Goal: Transaction & Acquisition: Purchase product/service

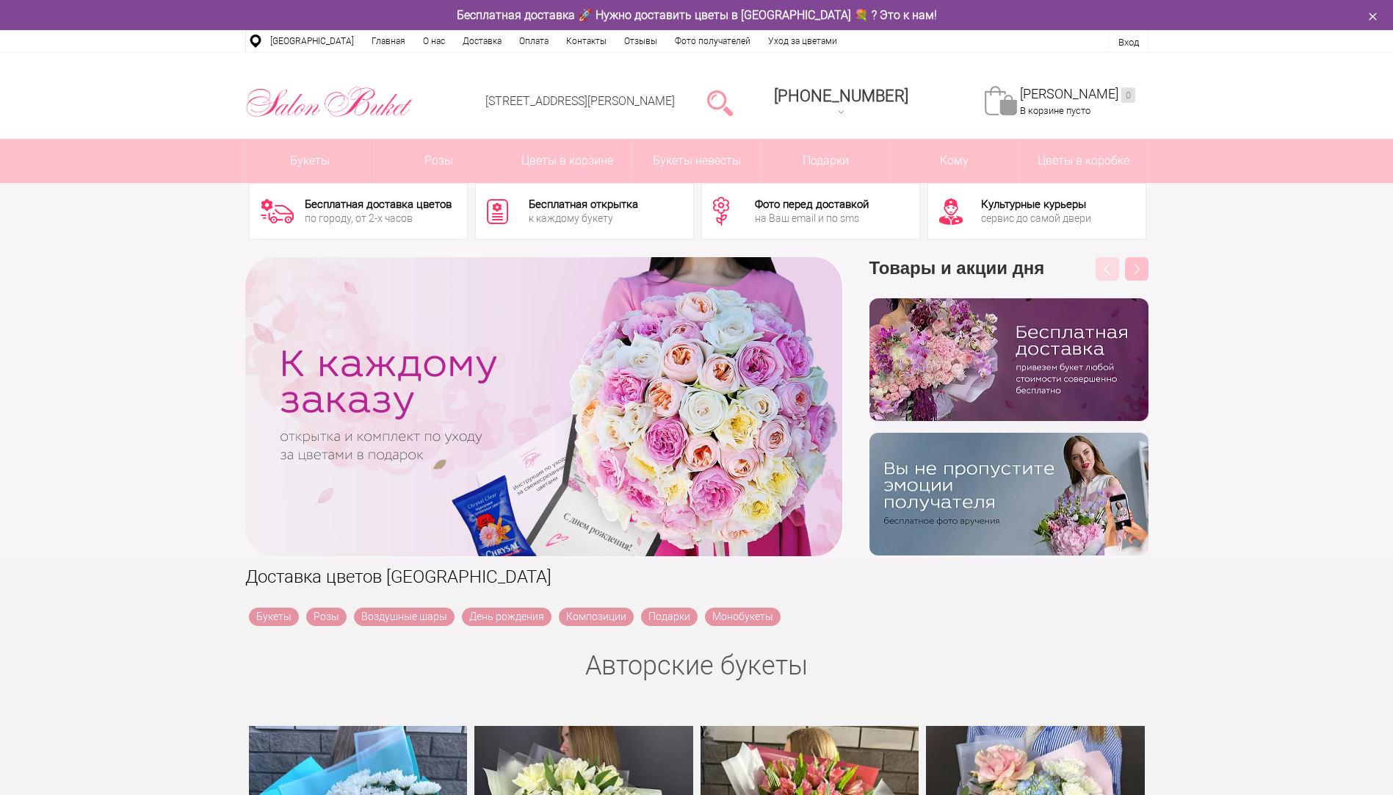
drag, startPoint x: 620, startPoint y: 452, endPoint x: 922, endPoint y: 396, distance: 307.8
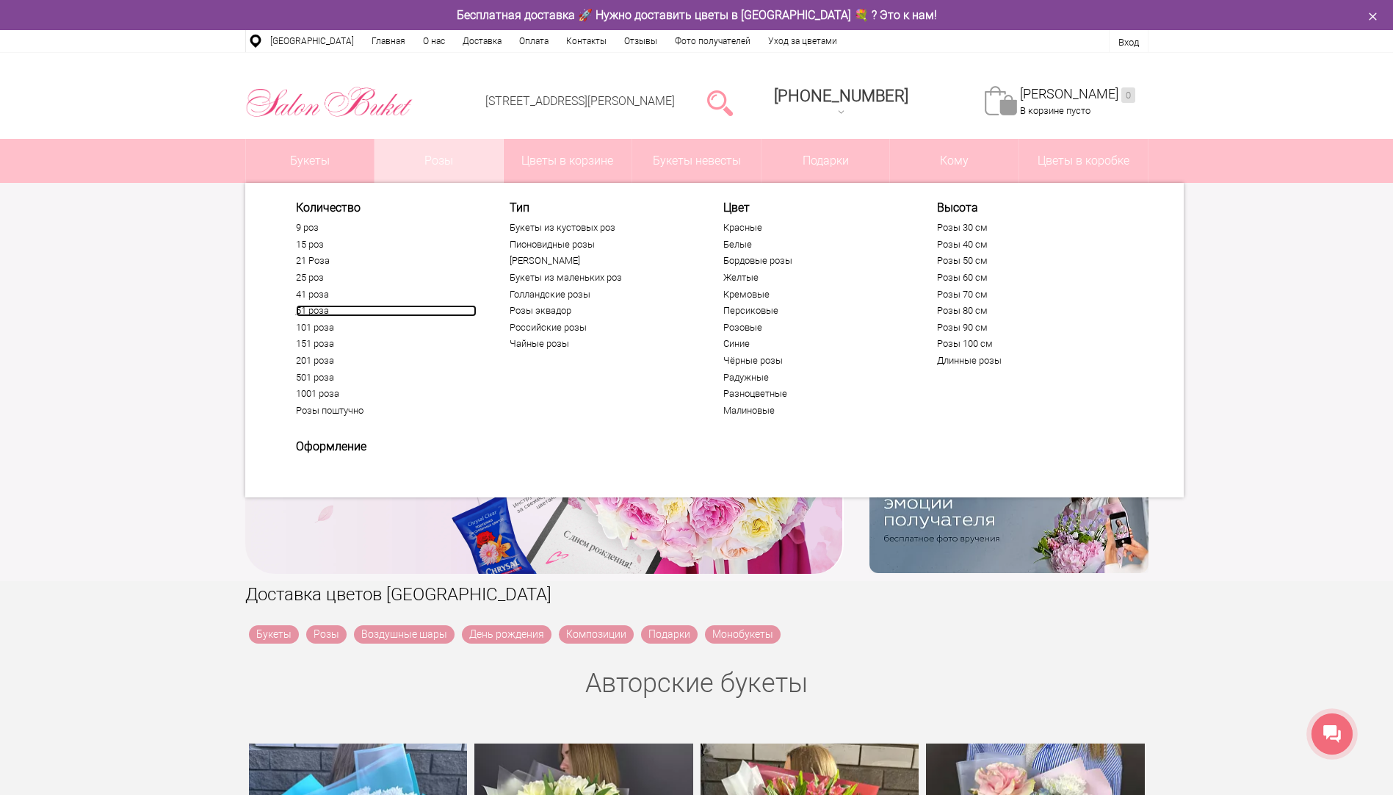
click at [314, 311] on link "51 роза" at bounding box center [386, 311] width 181 height 12
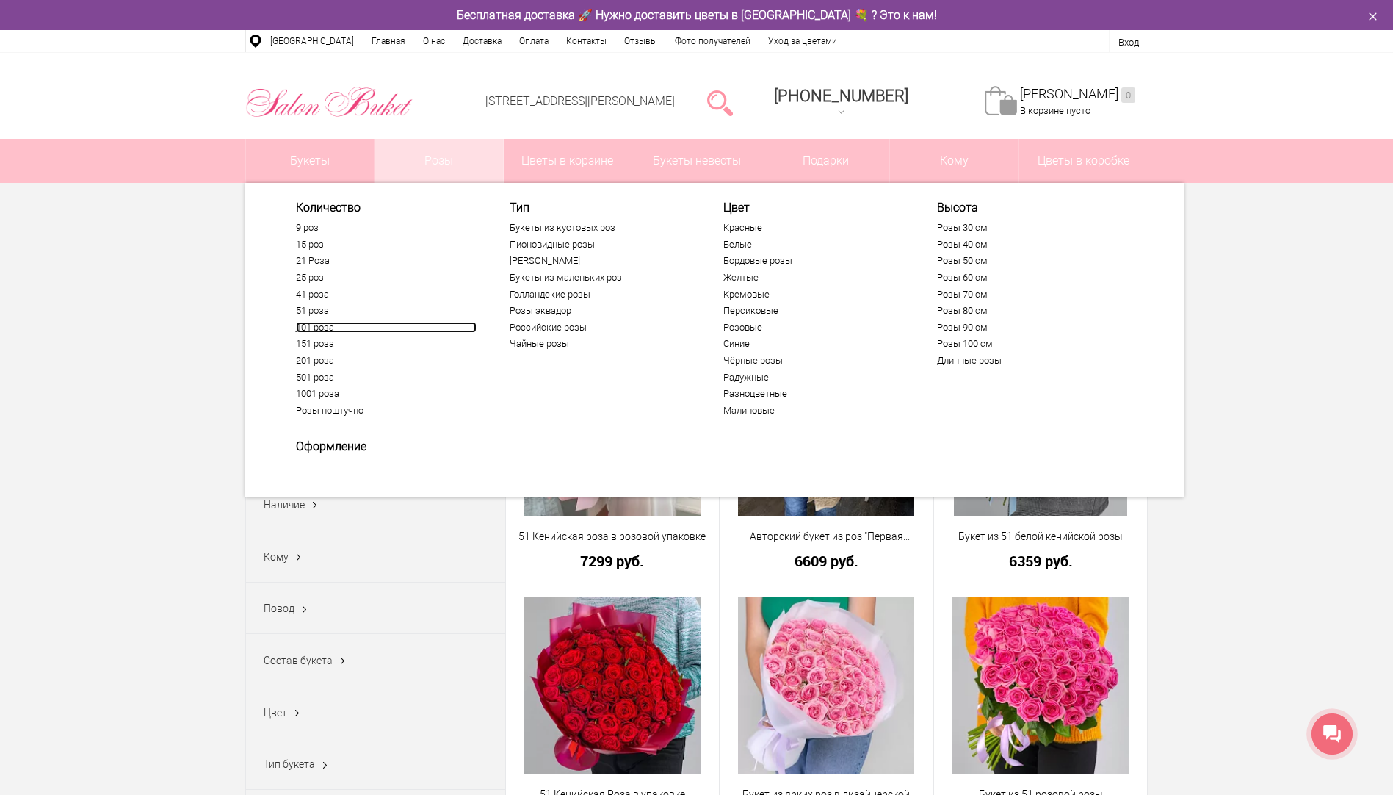
click at [320, 328] on link "101 роза" at bounding box center [386, 328] width 181 height 12
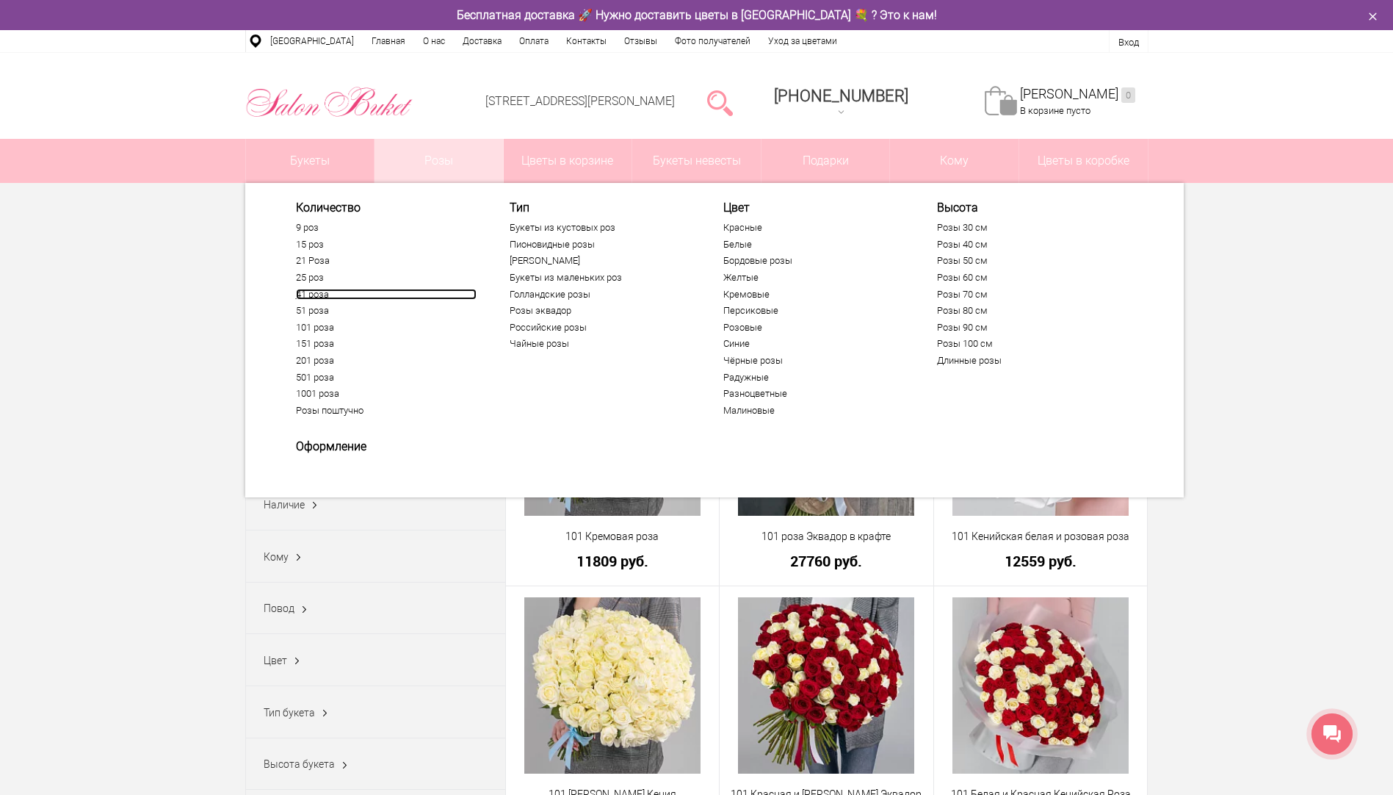
click at [324, 294] on link "41 роза" at bounding box center [386, 295] width 181 height 12
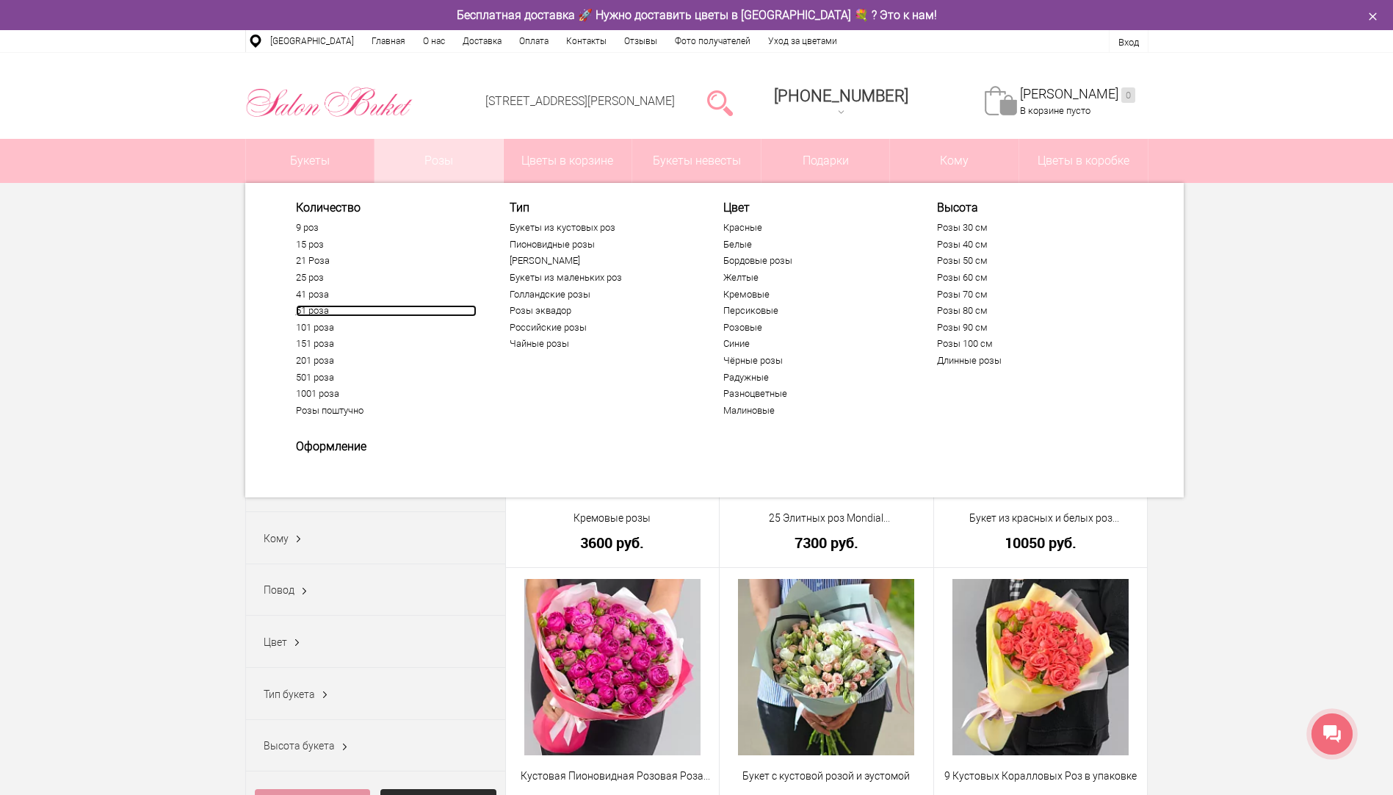
click at [313, 310] on link "51 роза" at bounding box center [386, 311] width 181 height 12
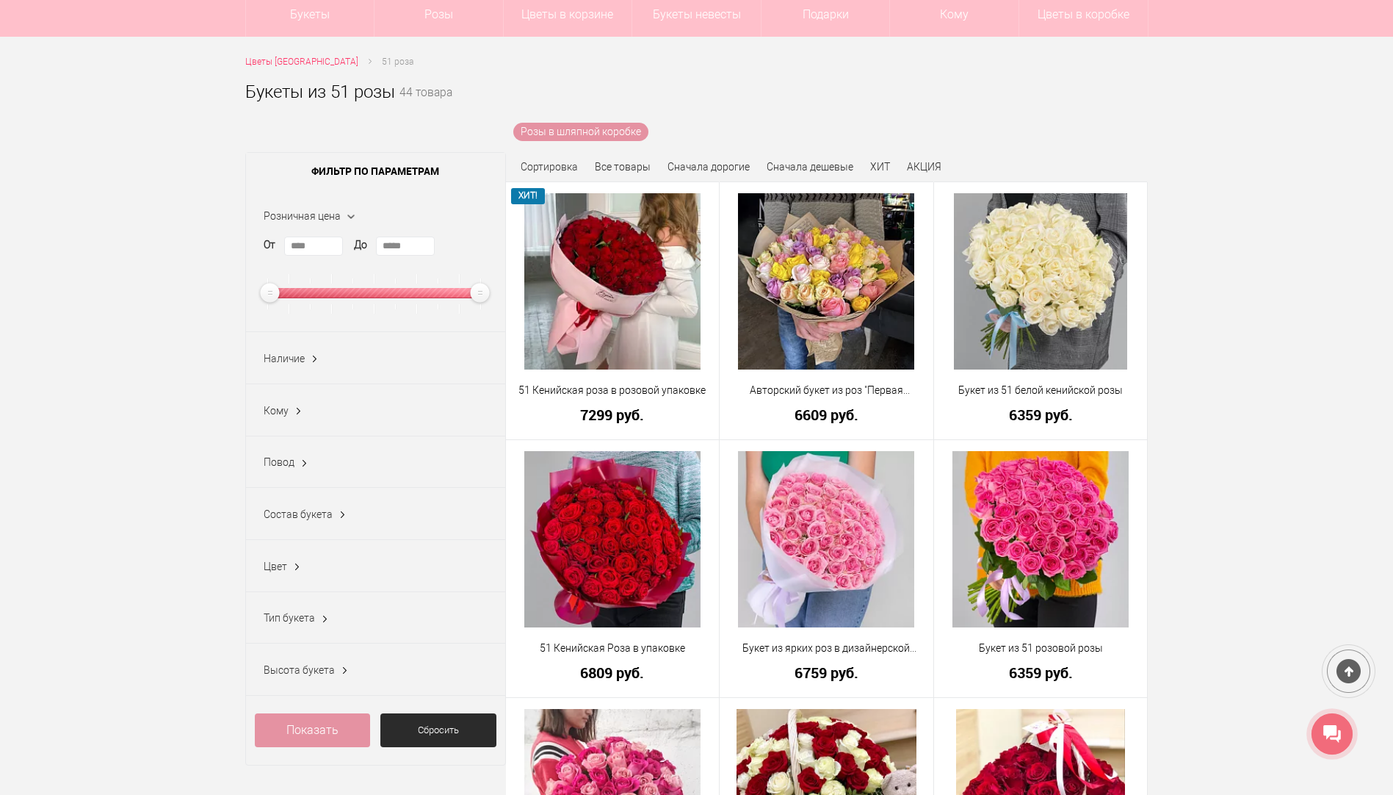
scroll to position [147, 0]
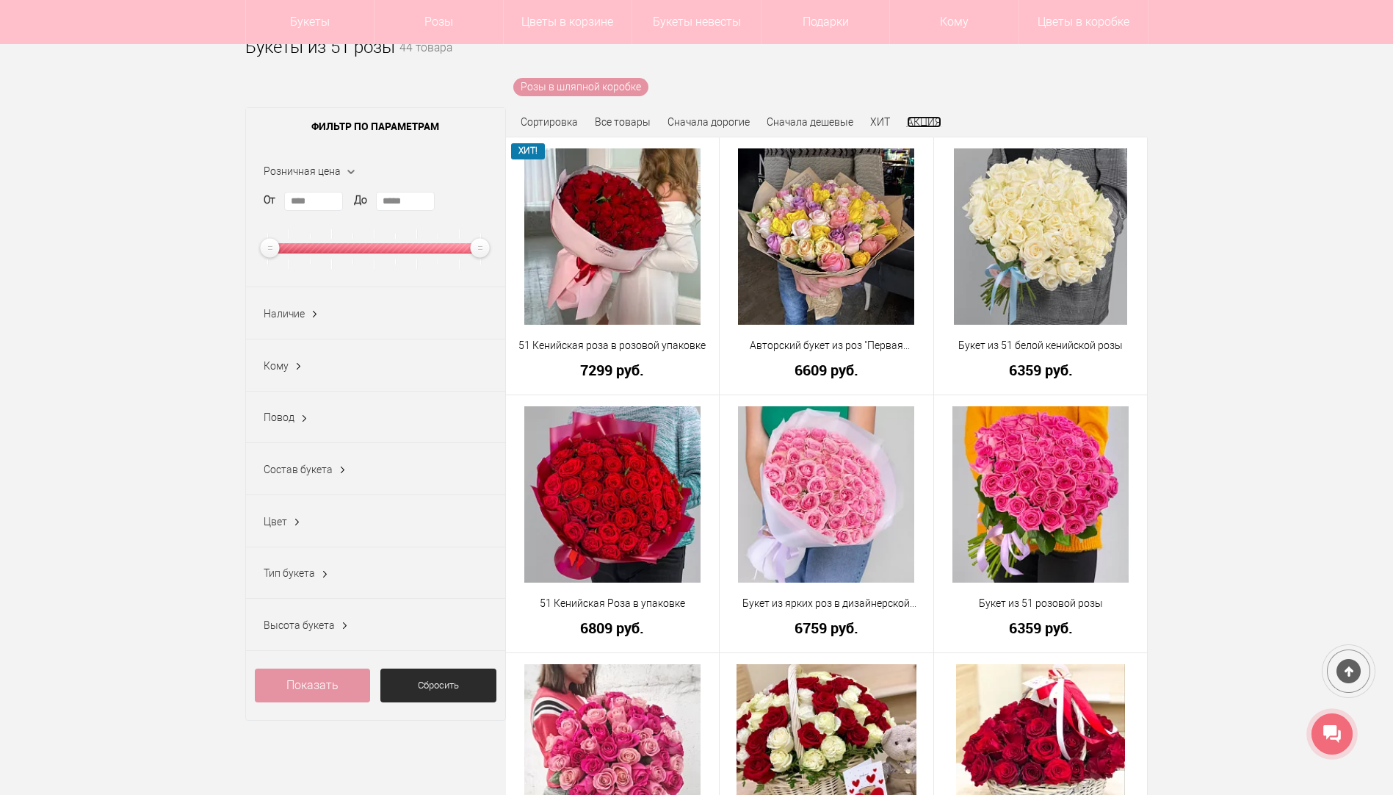
click at [928, 119] on link "АКЦИЯ" at bounding box center [924, 122] width 35 height 12
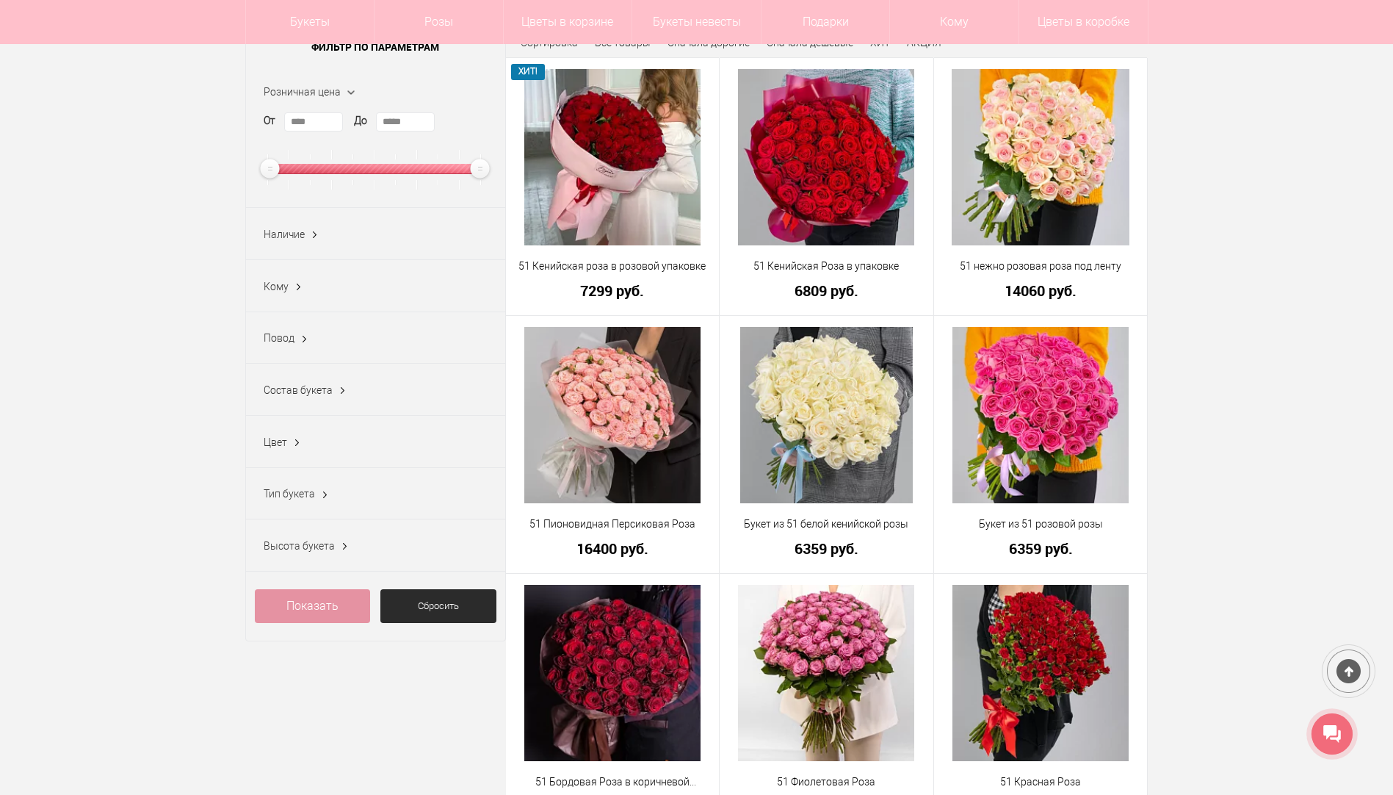
scroll to position [147, 0]
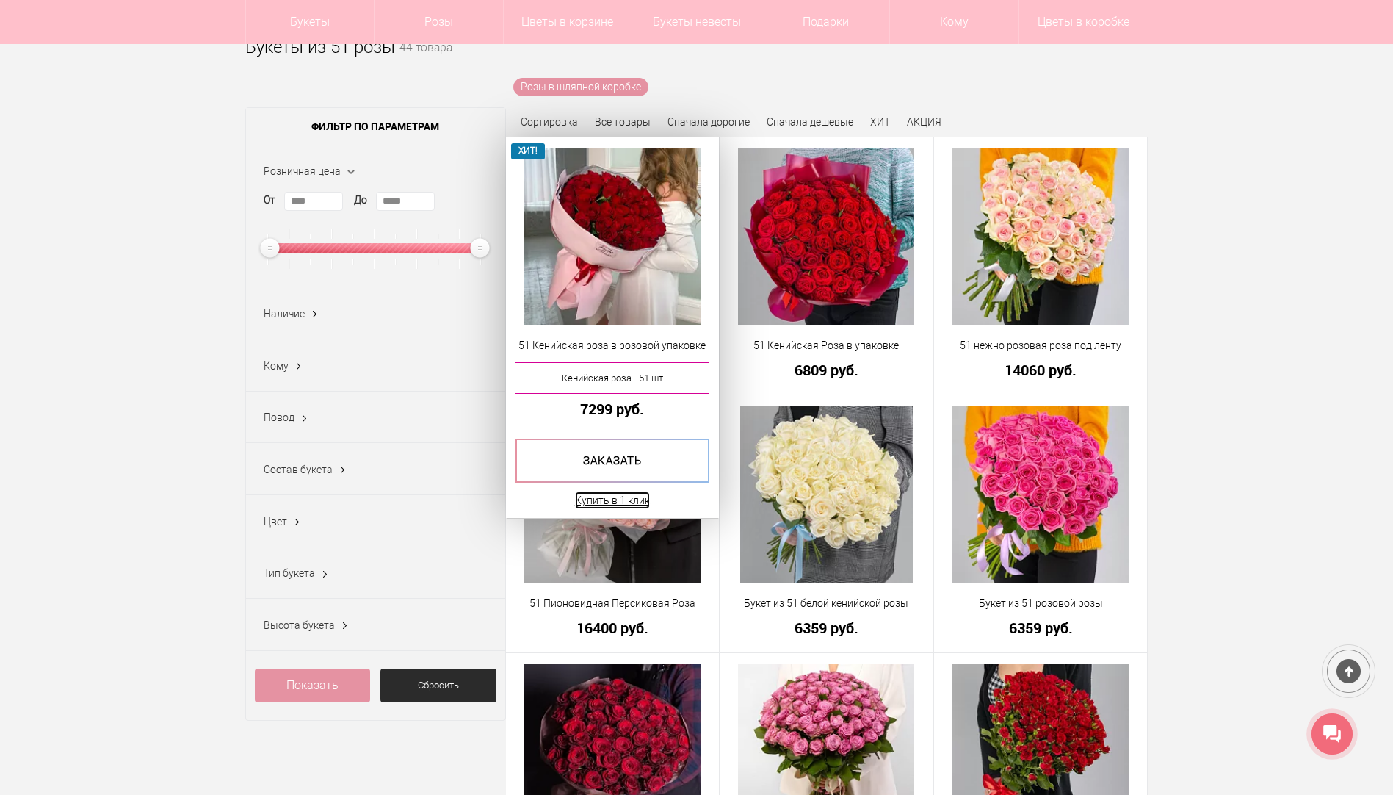
click at [605, 502] on link "Купить в 1 клик" at bounding box center [612, 500] width 75 height 18
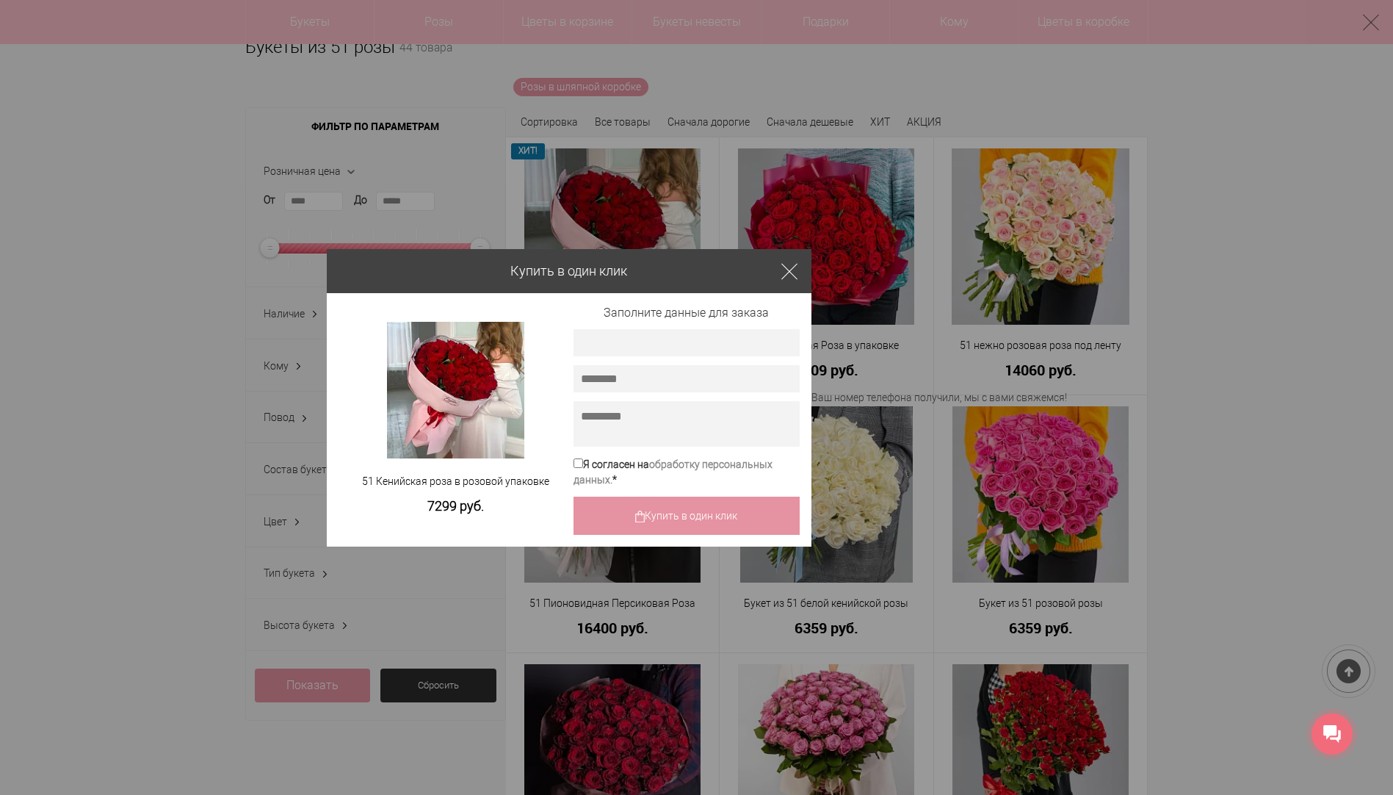
click at [678, 343] on input "text" at bounding box center [687, 342] width 226 height 27
type input "*****"
click at [667, 378] on input "phone" at bounding box center [687, 378] width 226 height 27
type input "**********"
click at [638, 419] on textarea at bounding box center [687, 424] width 226 height 46
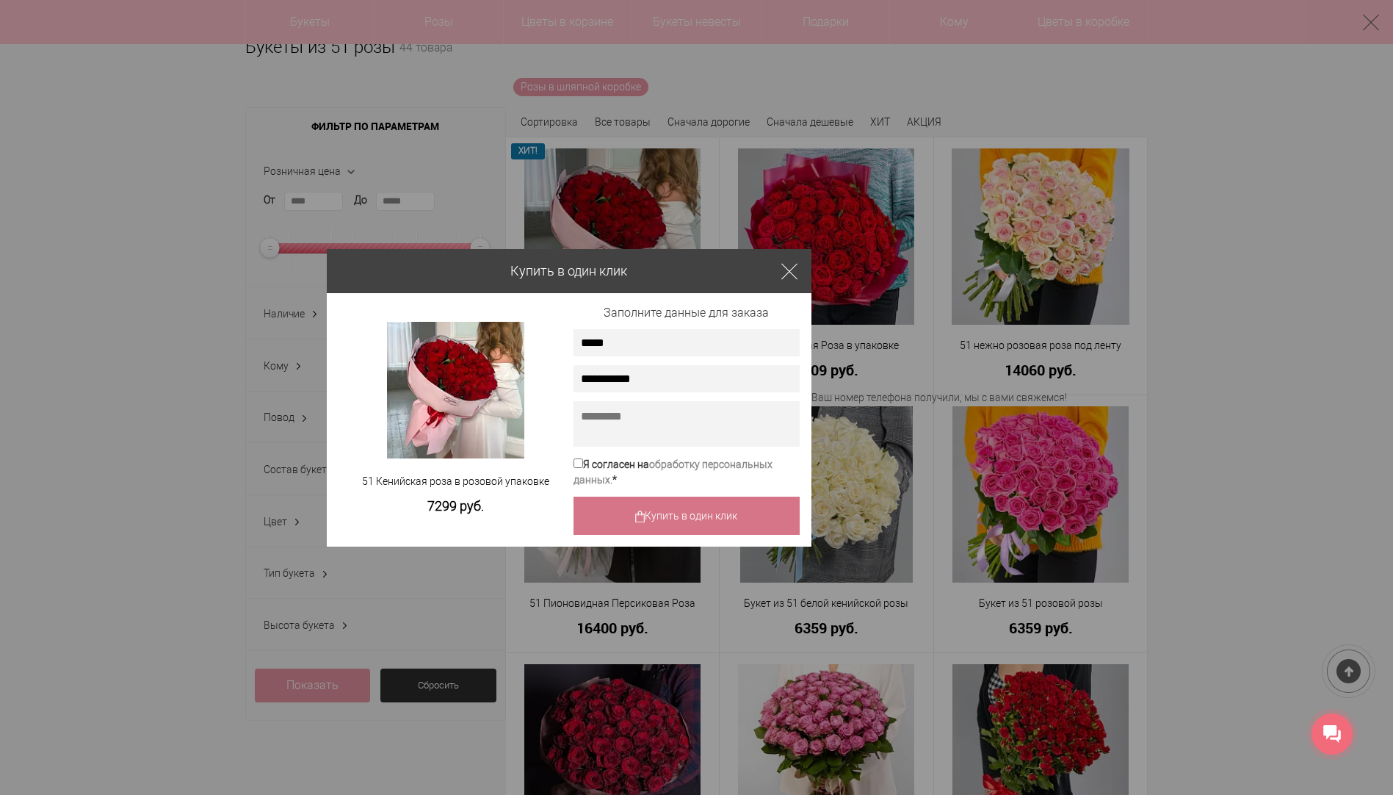
click at [695, 525] on button "Купить в один клик" at bounding box center [687, 516] width 226 height 38
